Goal: Task Accomplishment & Management: Use online tool/utility

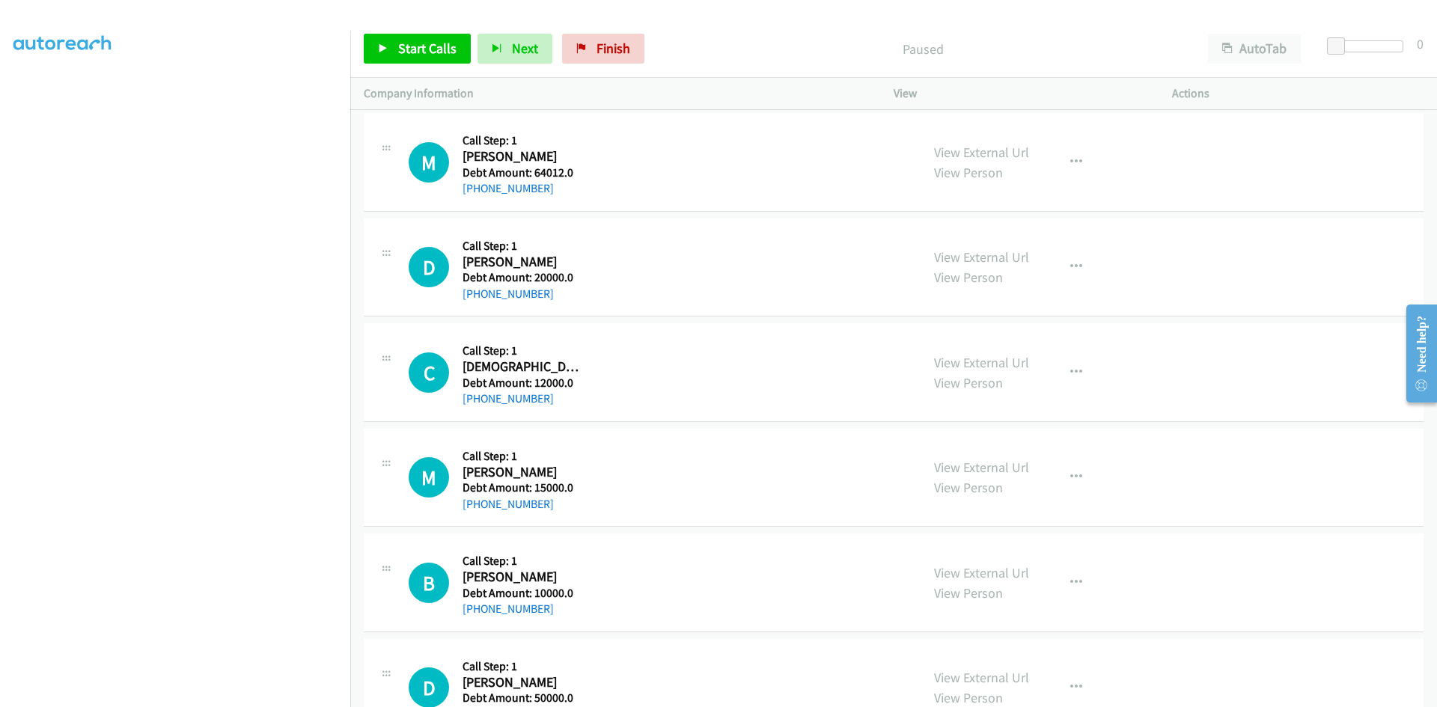
scroll to position [132, 0]
click at [7, 94] on aside "Dialing Mode: Power | Switch to Preview My Lists" at bounding box center [175, 323] width 350 height 829
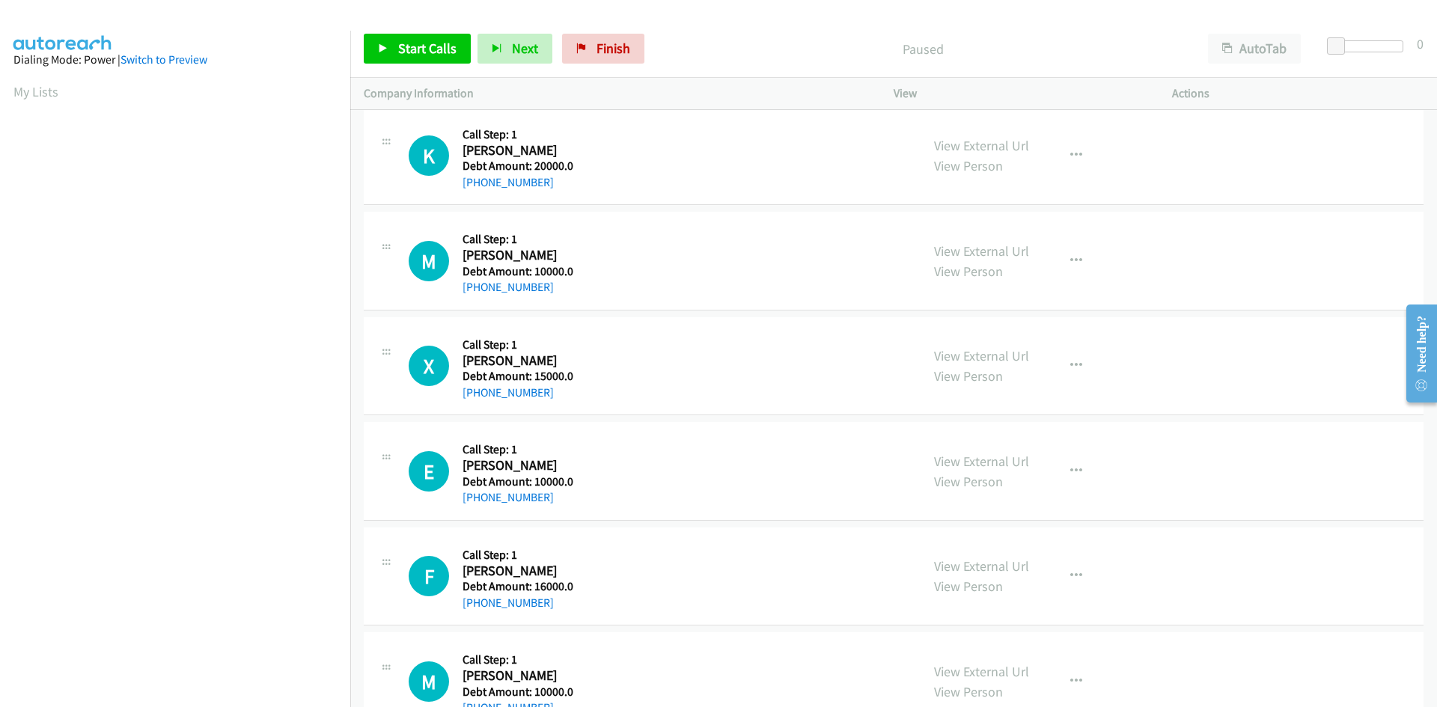
scroll to position [699, 0]
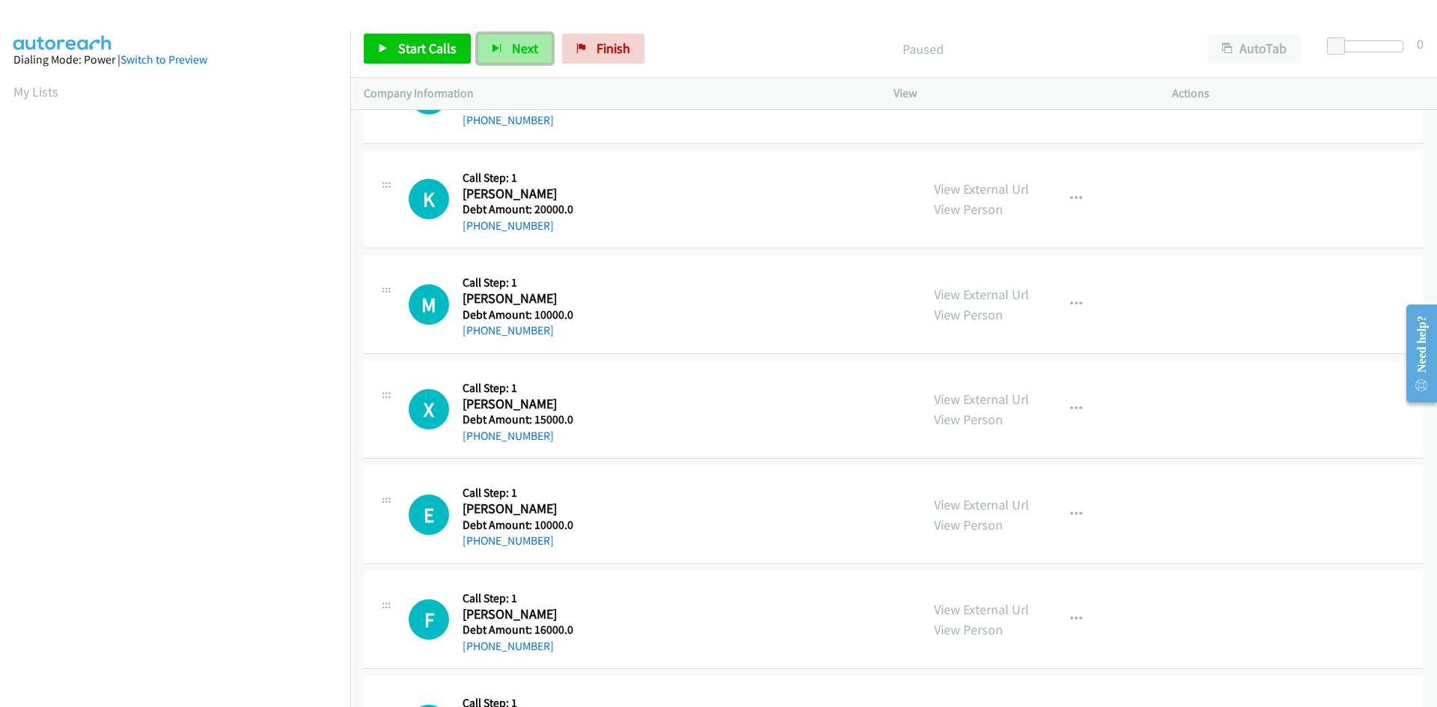
click at [518, 55] on span "Next" at bounding box center [525, 48] width 26 height 17
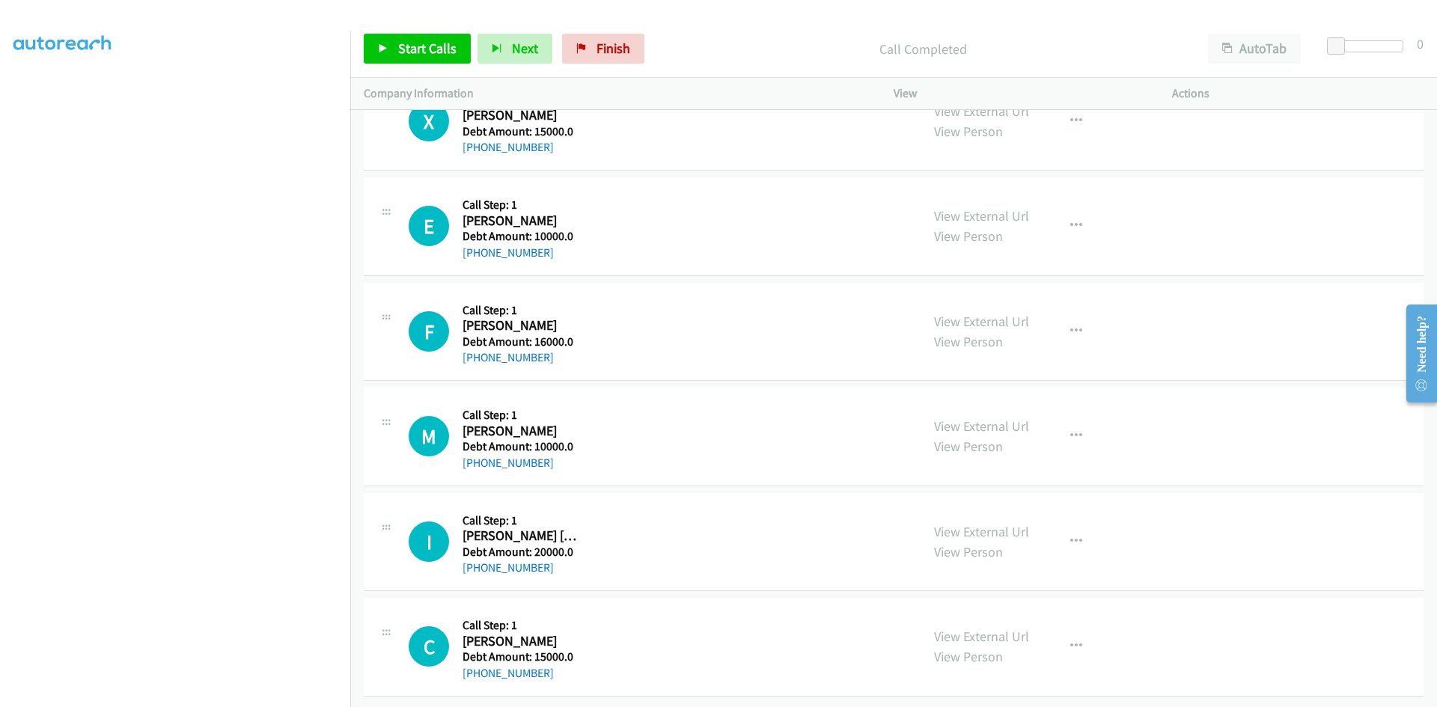
scroll to position [0, 0]
click at [18, 93] on link "My Lists" at bounding box center [35, 91] width 45 height 17
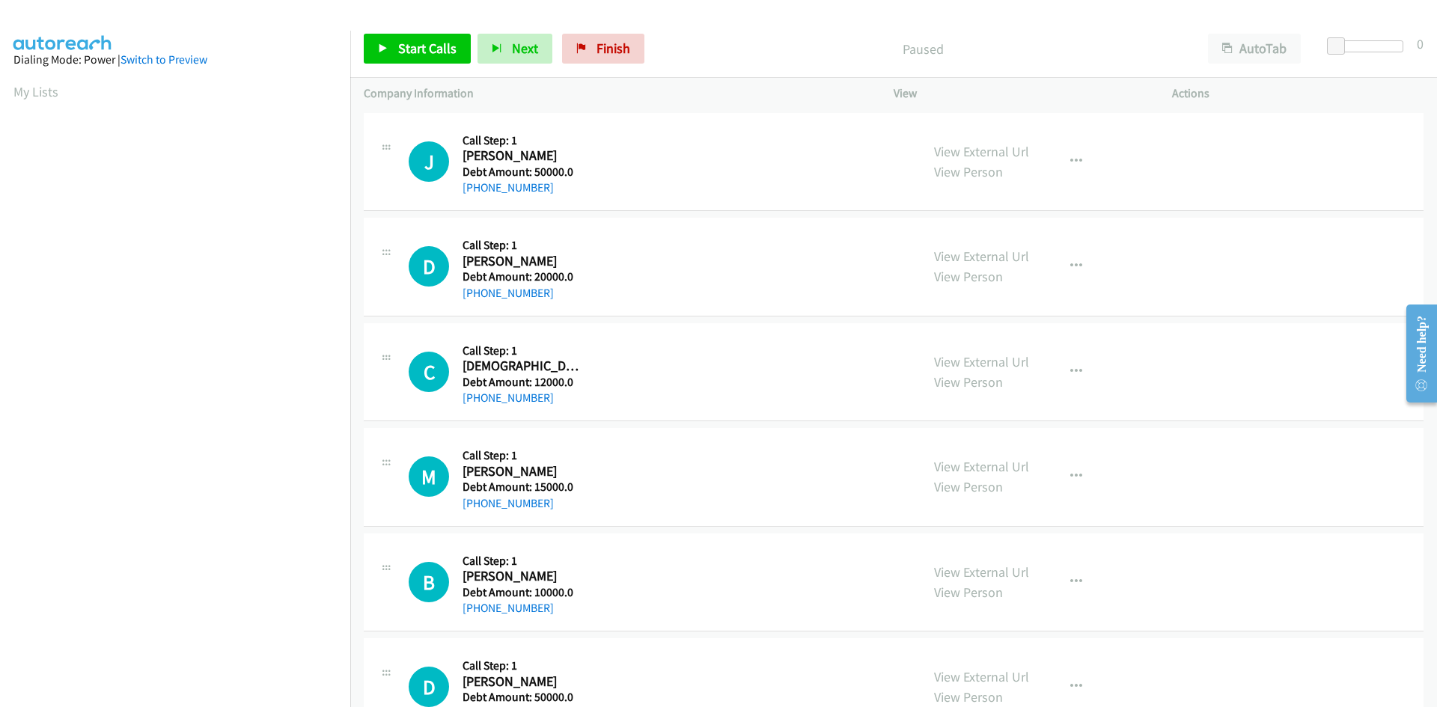
scroll to position [132, 0]
